Goal: Transaction & Acquisition: Purchase product/service

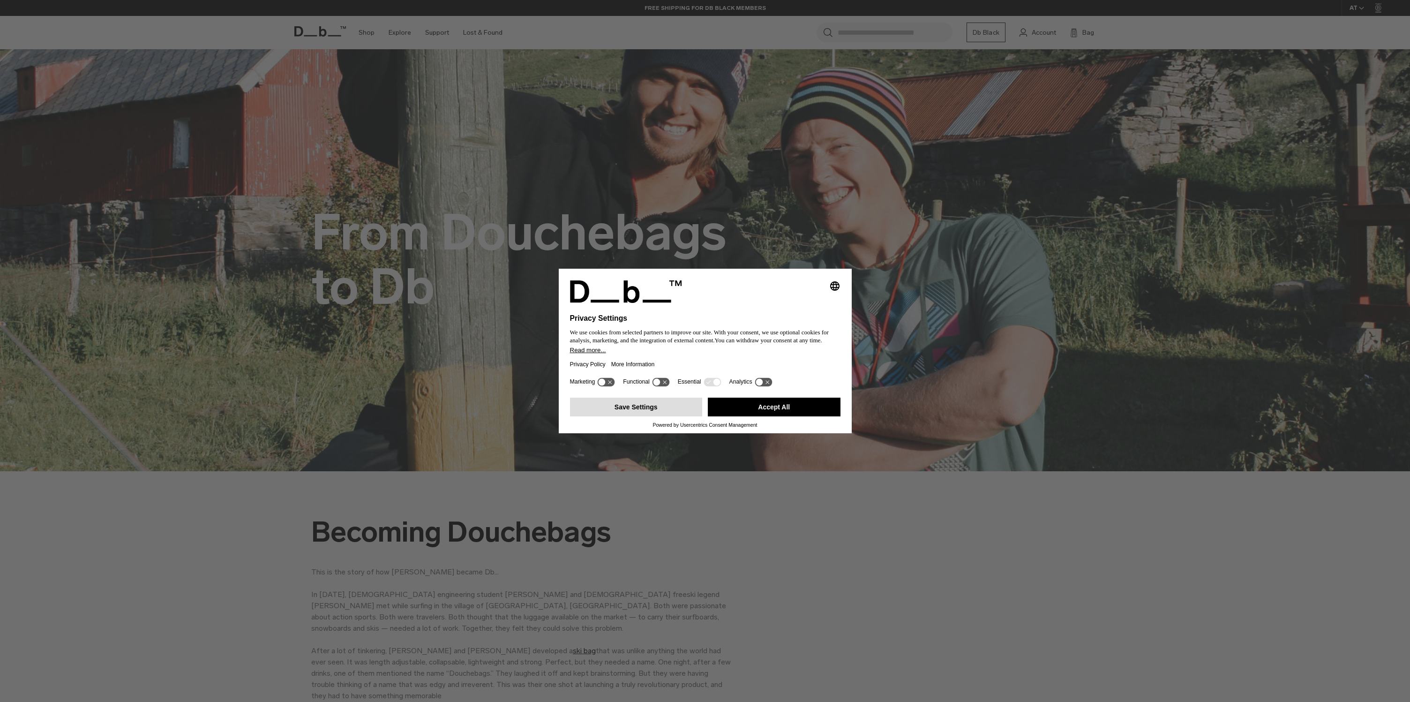
click at [642, 405] on button "Save Settings" at bounding box center [636, 407] width 133 height 19
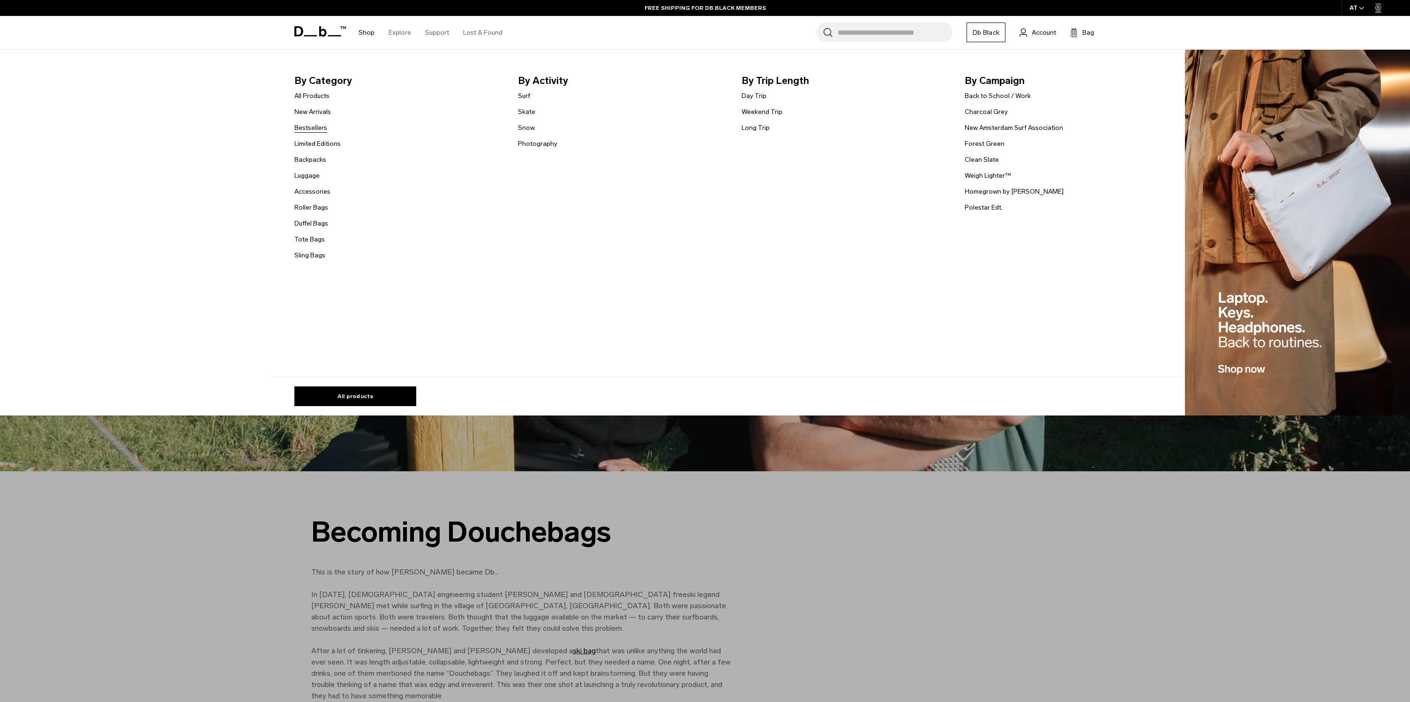
click at [323, 128] on link "Bestsellers" at bounding box center [310, 128] width 33 height 10
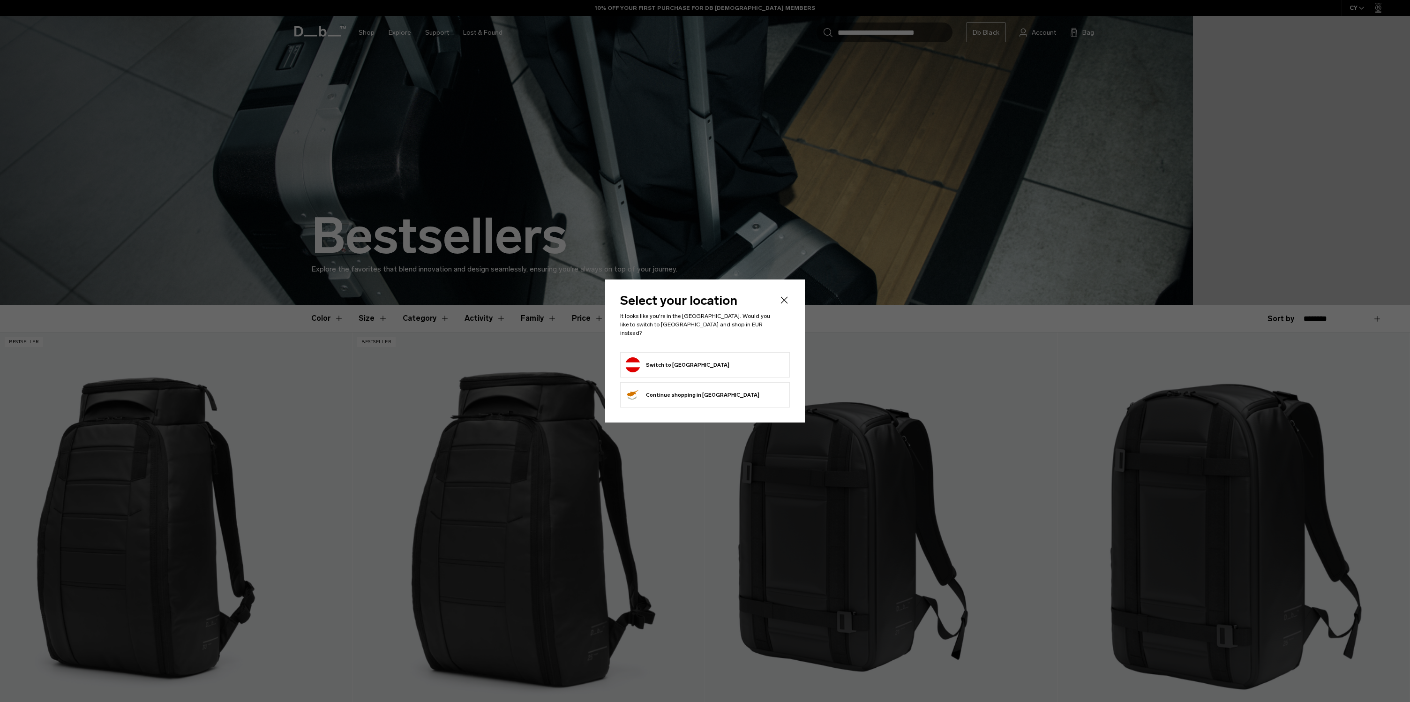
click at [676, 361] on button "Switch to Austria" at bounding box center [677, 364] width 104 height 15
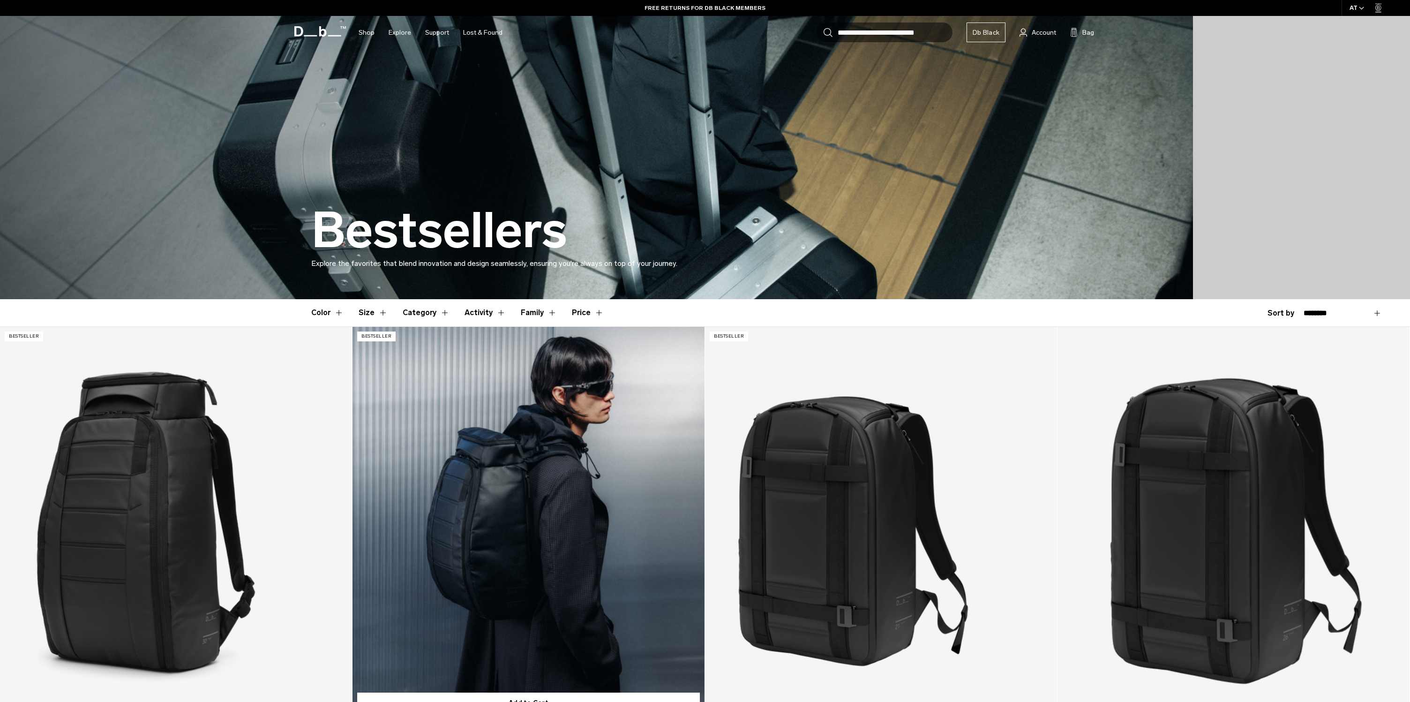
scroll to position [103, 0]
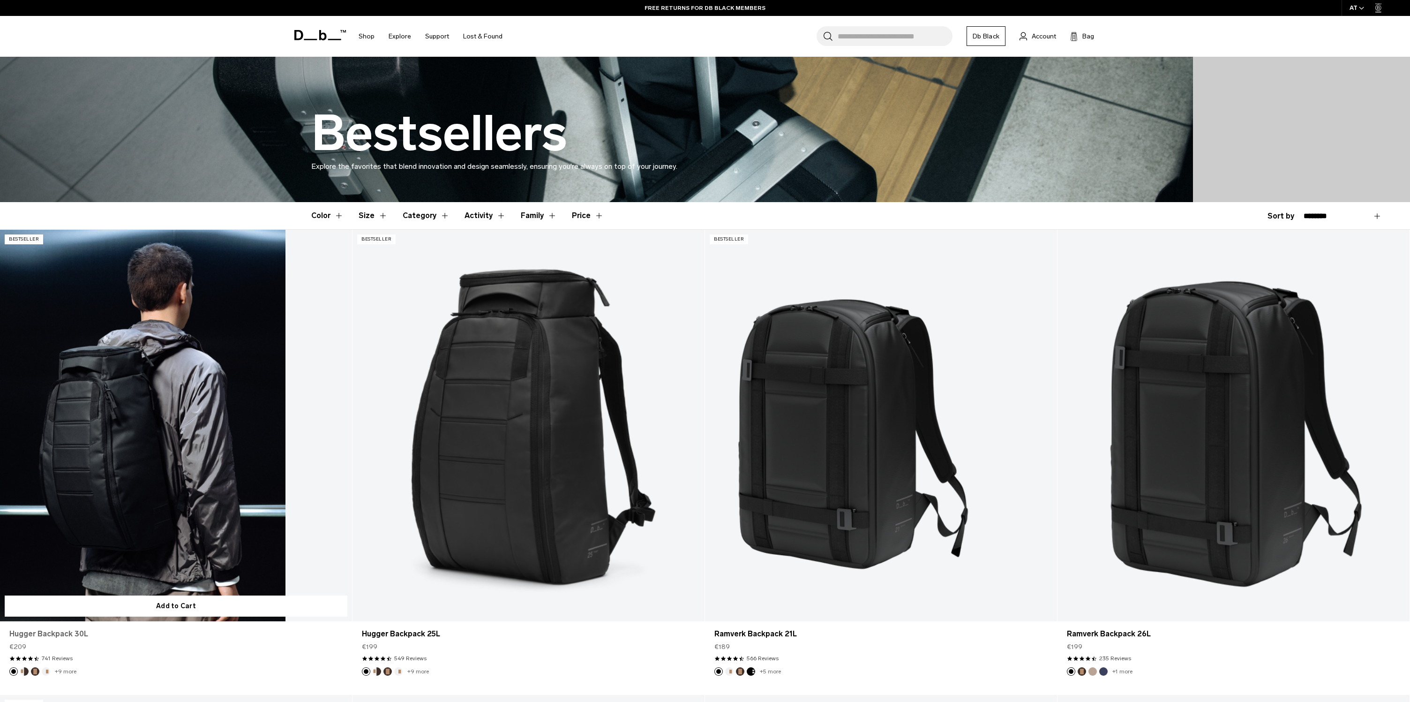
click at [57, 633] on link "Hugger Backpack 30L" at bounding box center [175, 633] width 333 height 11
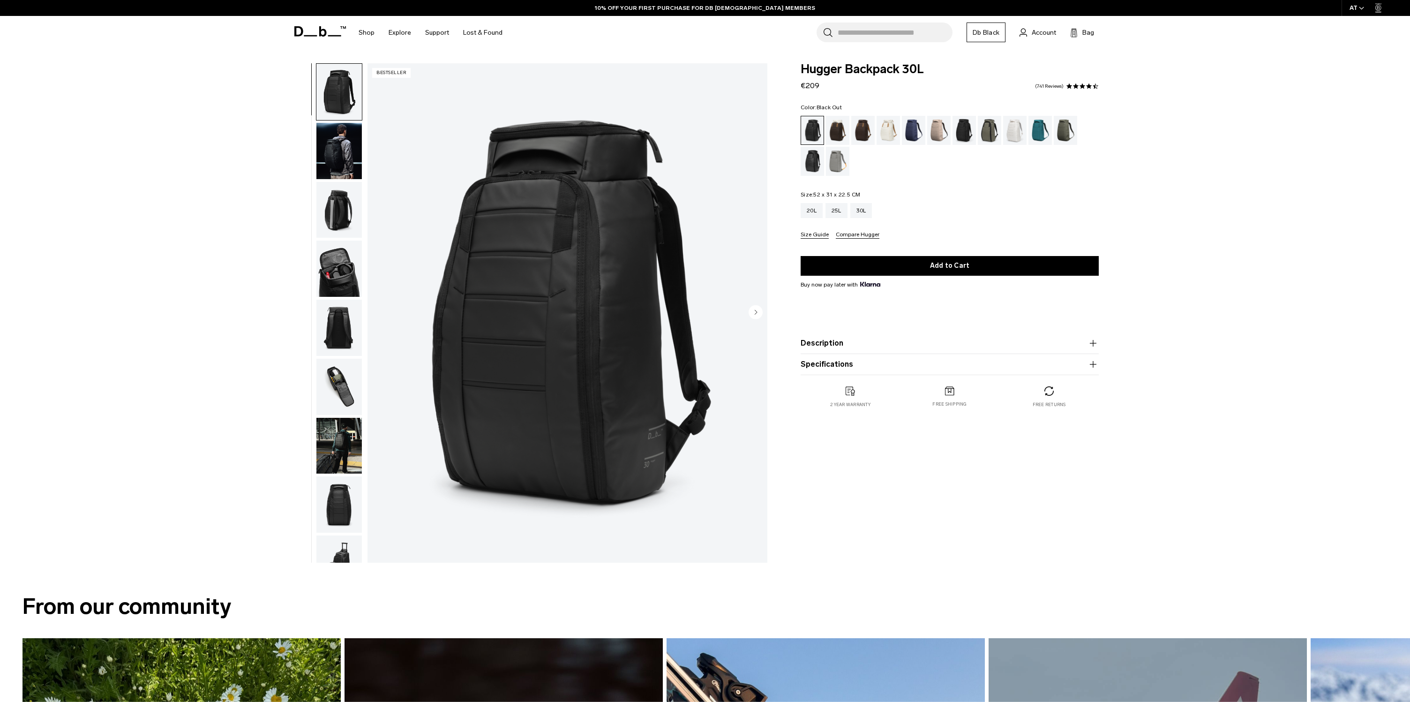
click at [345, 156] on img "button" at bounding box center [338, 151] width 45 height 56
